Goal: Communication & Community: Answer question/provide support

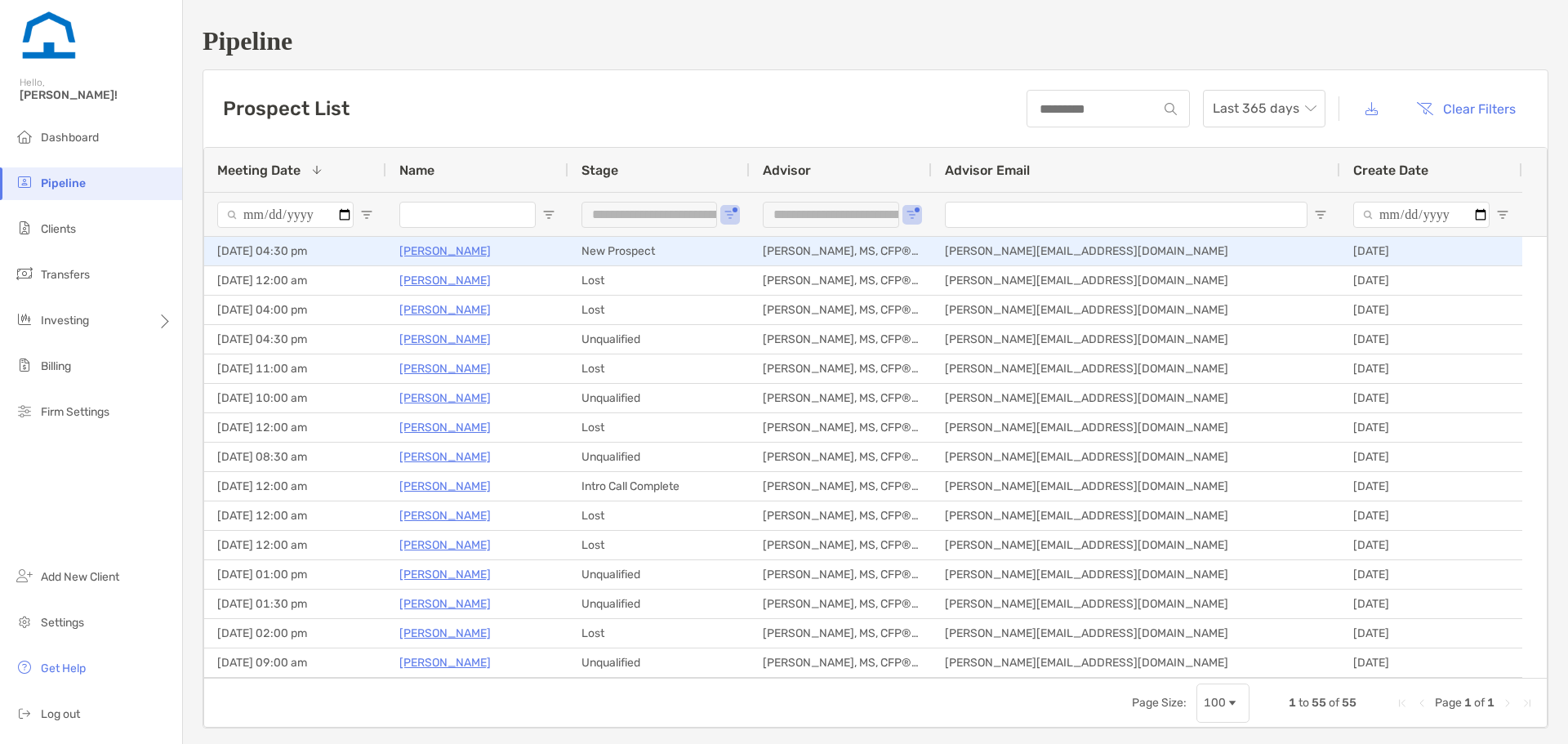
click at [451, 250] on p "[PERSON_NAME]" at bounding box center [444, 251] width 91 height 21
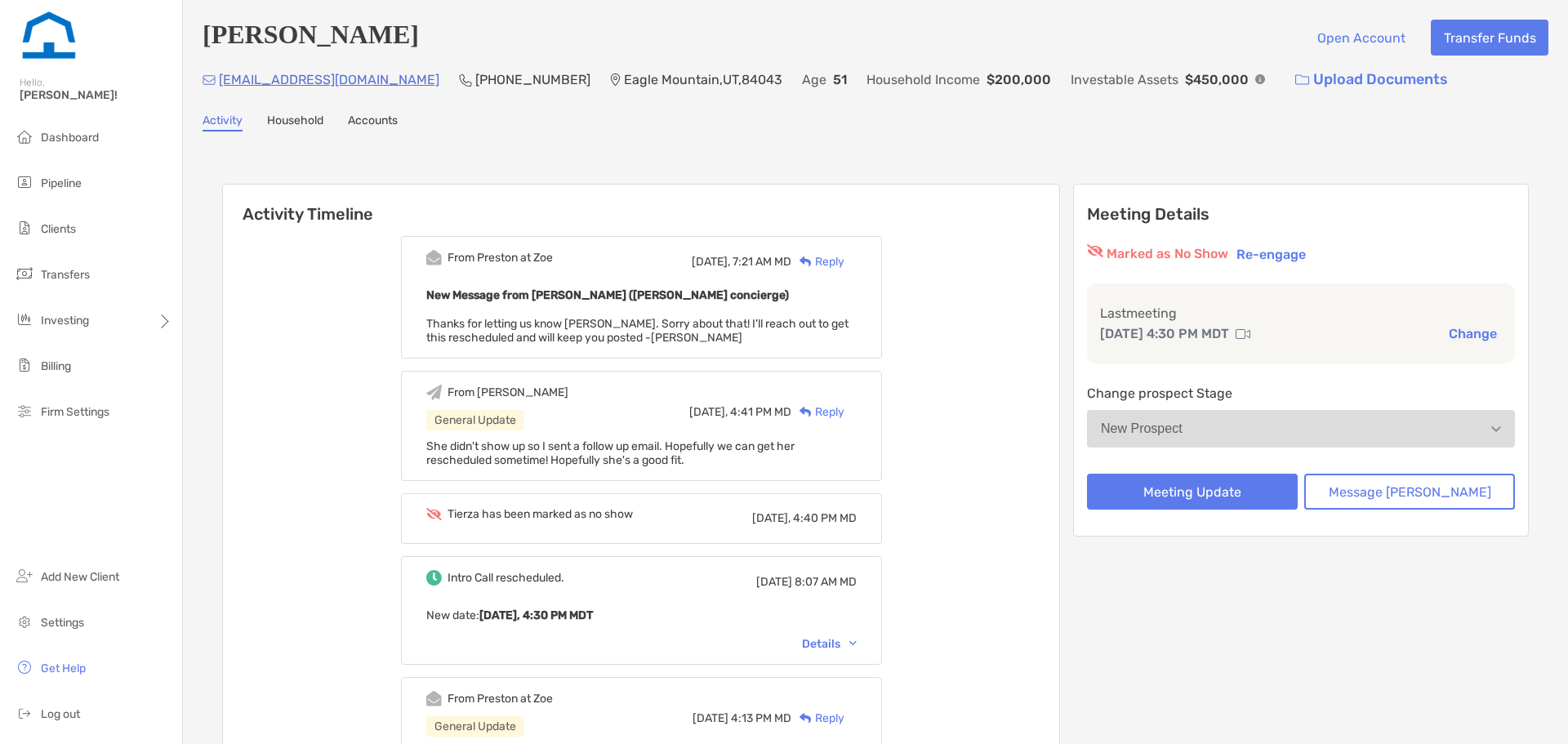
click at [730, 209] on h6 "Activity Timeline" at bounding box center [640, 204] width 836 height 39
click at [710, 187] on h6 "Activity Timeline" at bounding box center [640, 204] width 836 height 39
click at [844, 258] on div "Reply" at bounding box center [818, 261] width 53 height 17
